Goal: Navigation & Orientation: Find specific page/section

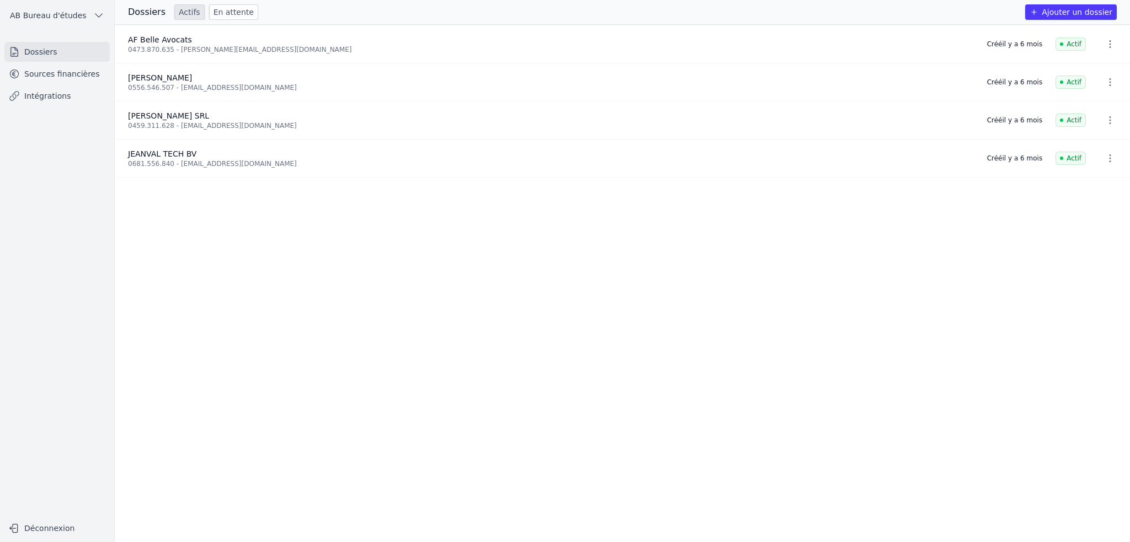
click at [86, 76] on link "Sources financières" at bounding box center [56, 74] width 105 height 20
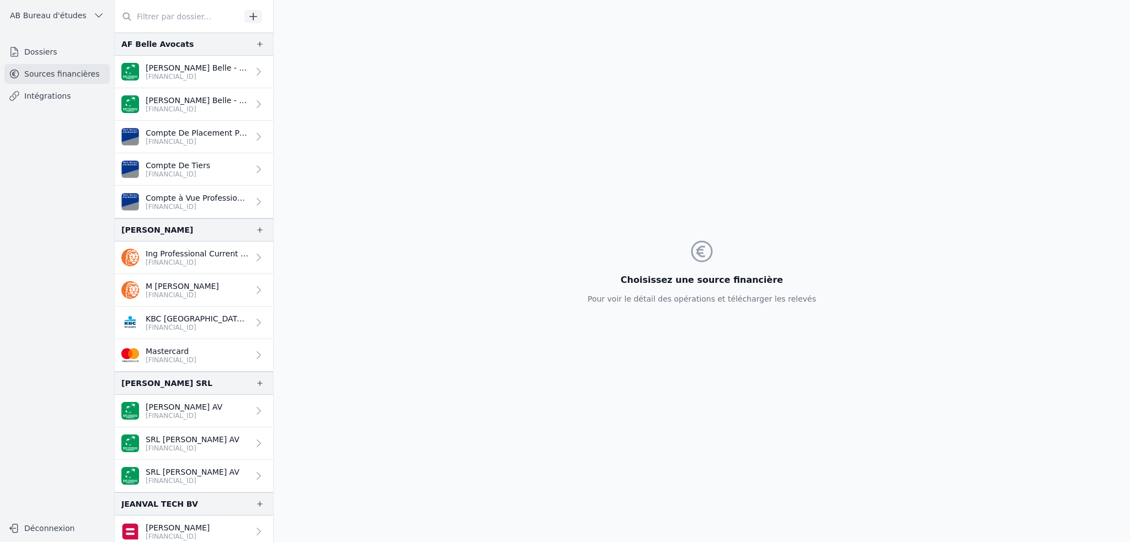
click at [219, 79] on p "[FINANCIAL_ID]" at bounding box center [197, 76] width 103 height 9
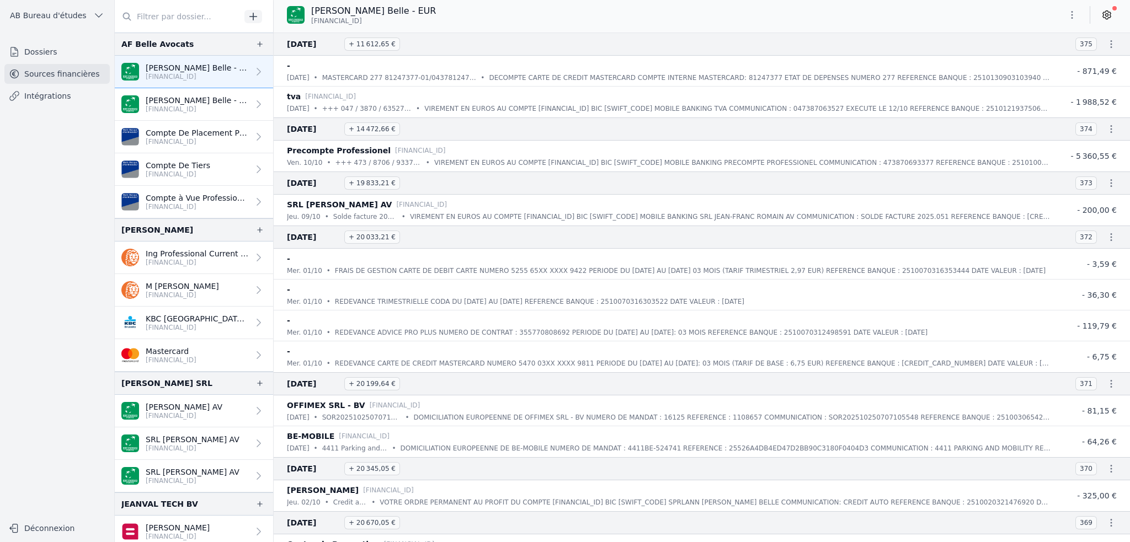
click at [181, 408] on p "[PERSON_NAME] AV" at bounding box center [184, 407] width 77 height 11
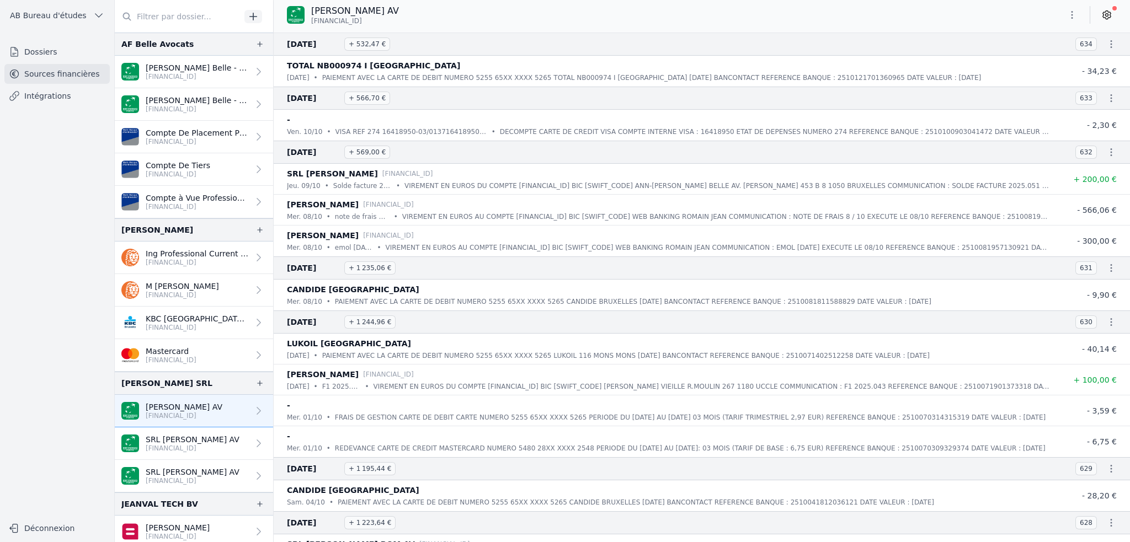
scroll to position [3, 0]
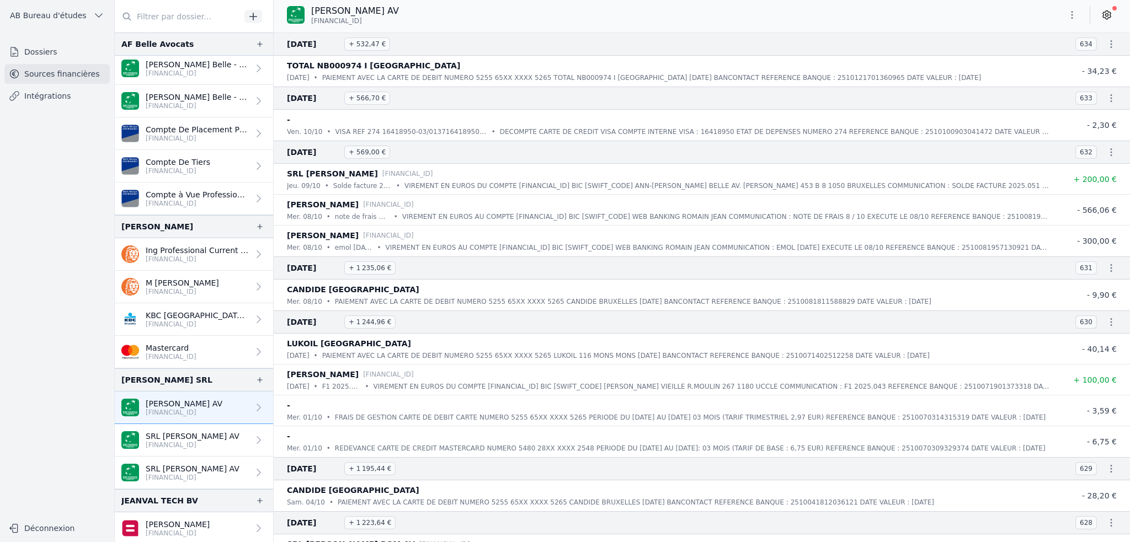
click at [167, 519] on p "[PERSON_NAME]" at bounding box center [178, 524] width 64 height 11
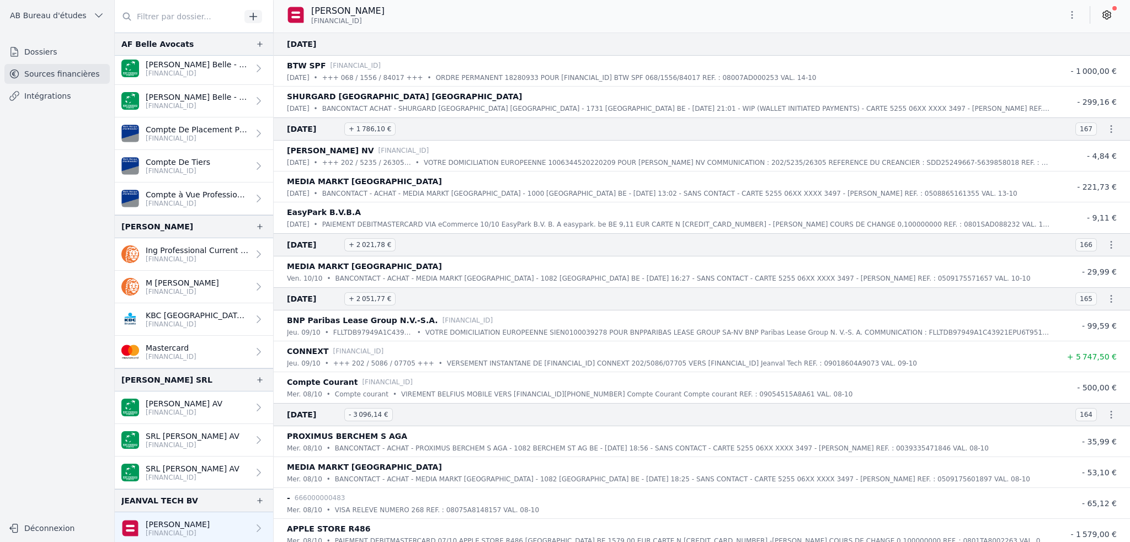
click at [211, 250] on p "Ing Professional Current Account" at bounding box center [197, 250] width 103 height 11
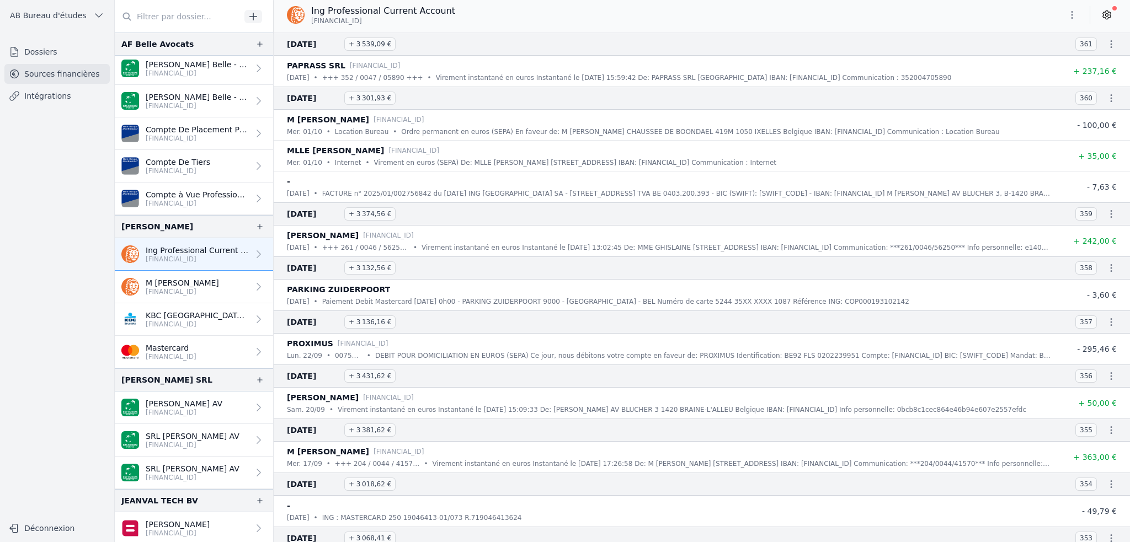
click at [1105, 13] on icon at bounding box center [1106, 14] width 11 height 11
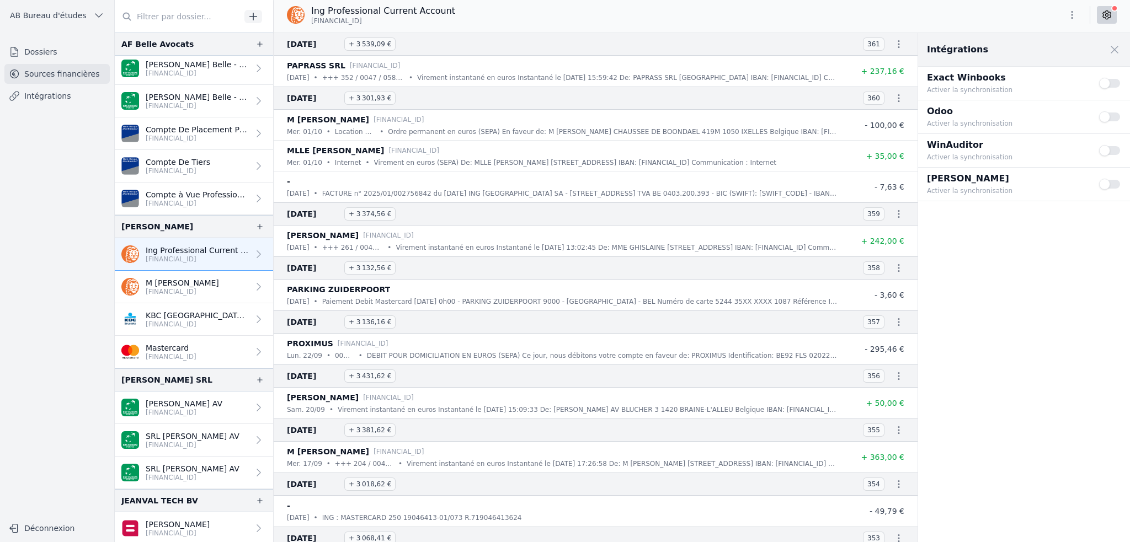
click at [1114, 47] on span at bounding box center [1114, 50] width 24 height 24
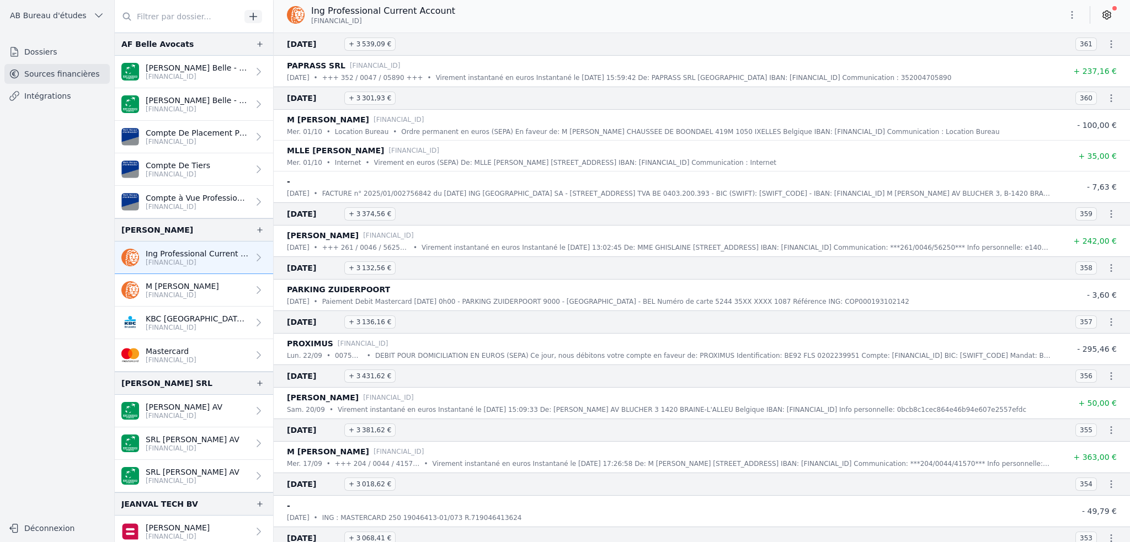
click at [47, 93] on link "Intégrations" at bounding box center [56, 96] width 105 height 20
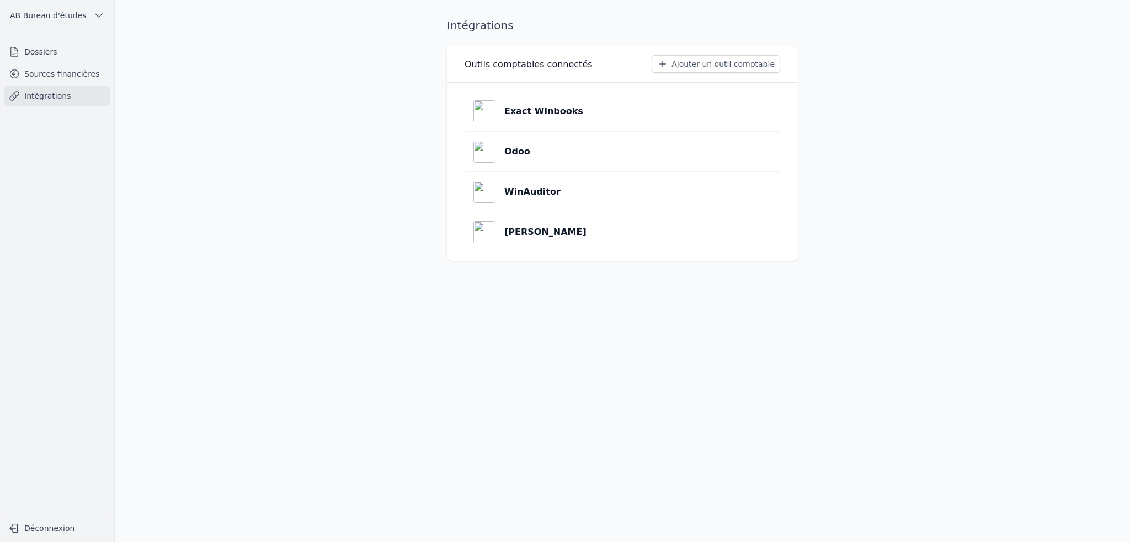
click at [48, 72] on link "Sources financières" at bounding box center [56, 74] width 105 height 20
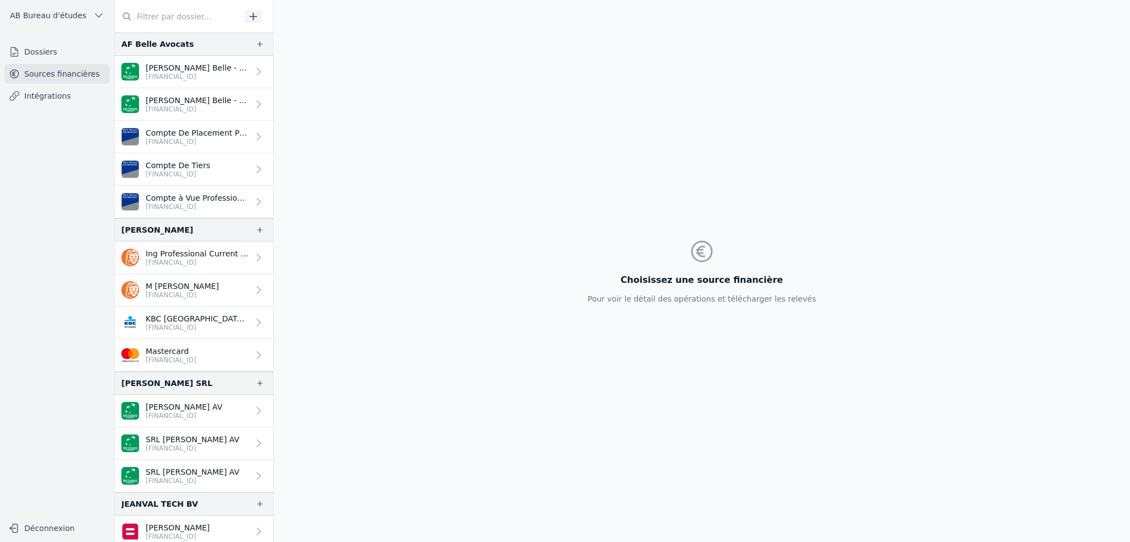
click at [51, 50] on link "Dossiers" at bounding box center [56, 52] width 105 height 20
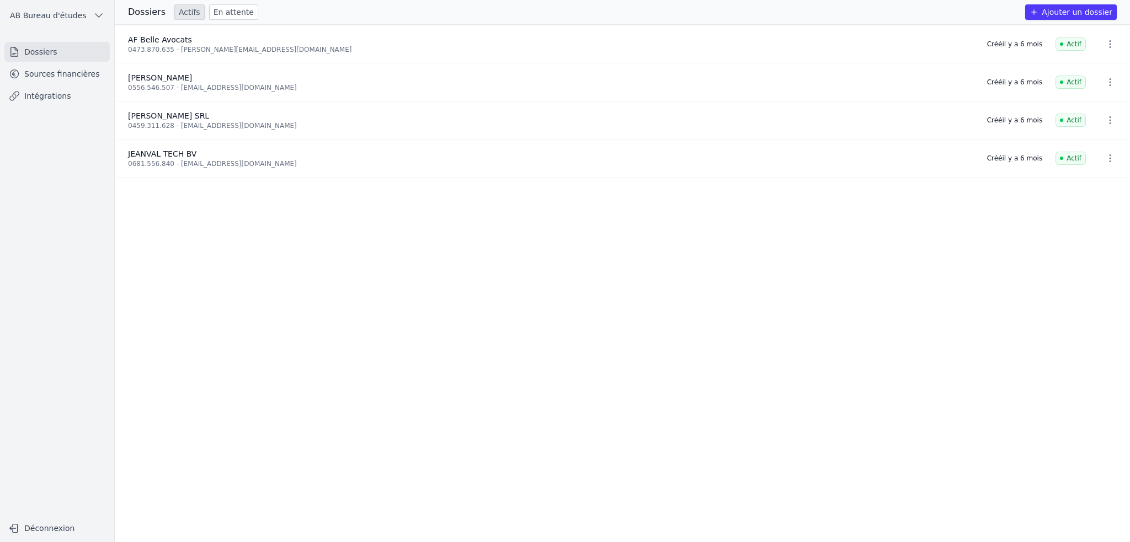
click at [222, 82] on div "[PERSON_NAME]" at bounding box center [551, 77] width 846 height 11
click at [1106, 81] on icon "button" at bounding box center [1109, 82] width 11 height 11
click at [1060, 82] on div at bounding box center [565, 271] width 1130 height 542
click at [1025, 78] on div "Créé [DATE]" at bounding box center [1014, 82] width 55 height 9
